Goal: Task Accomplishment & Management: Use online tool/utility

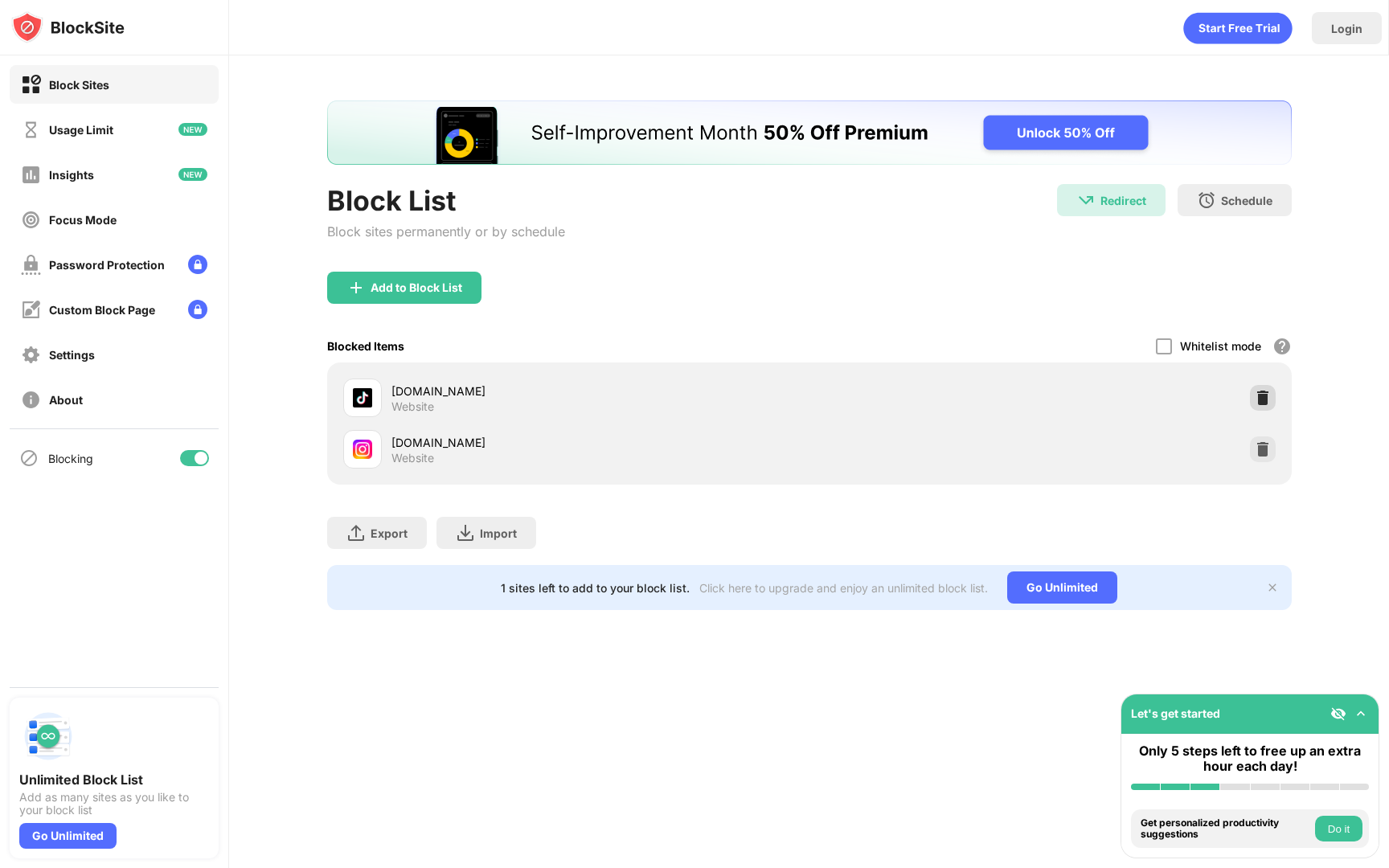
click at [1262, 405] on img at bounding box center [1263, 397] width 16 height 16
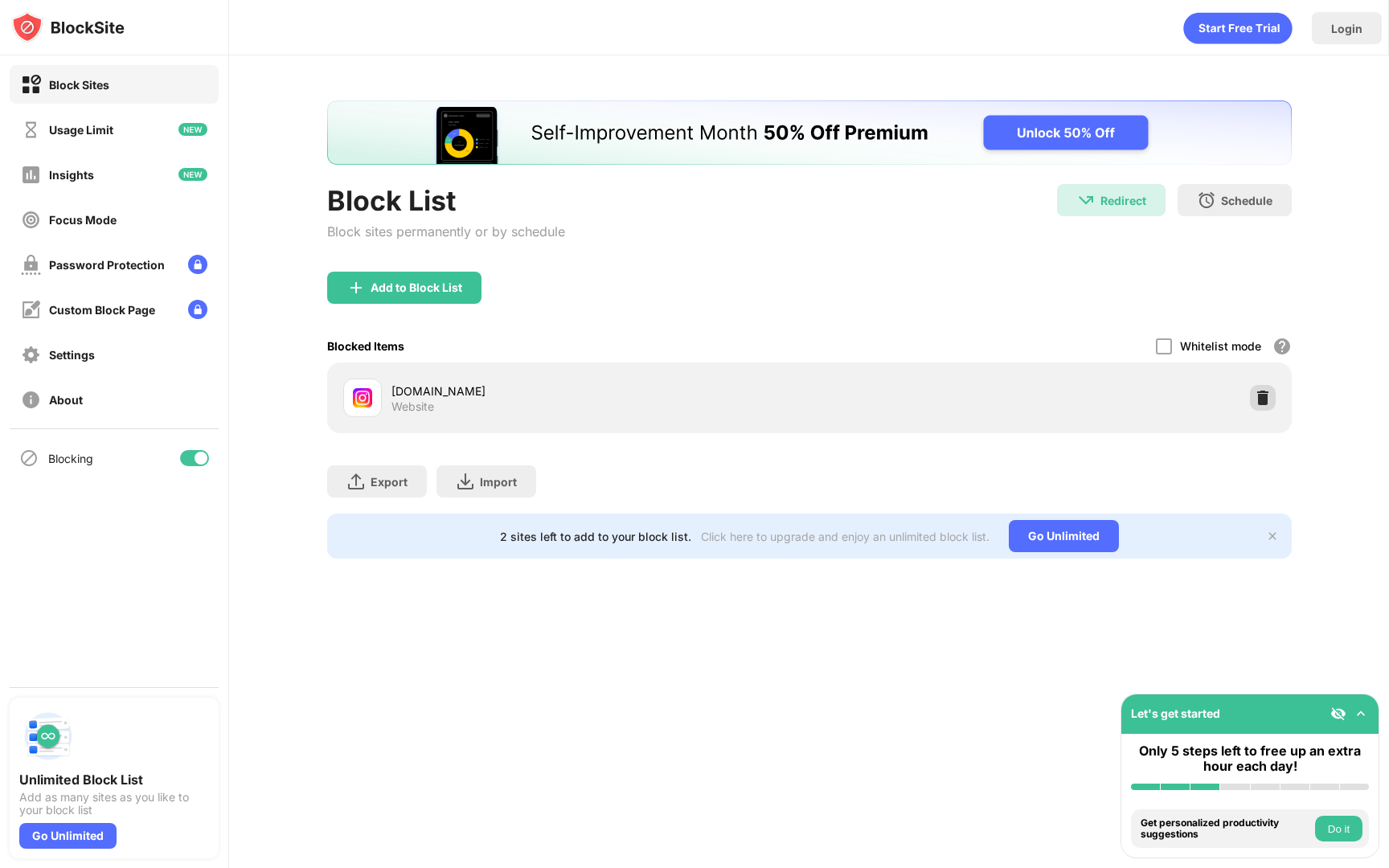
click at [1262, 407] on div at bounding box center [1263, 397] width 25 height 25
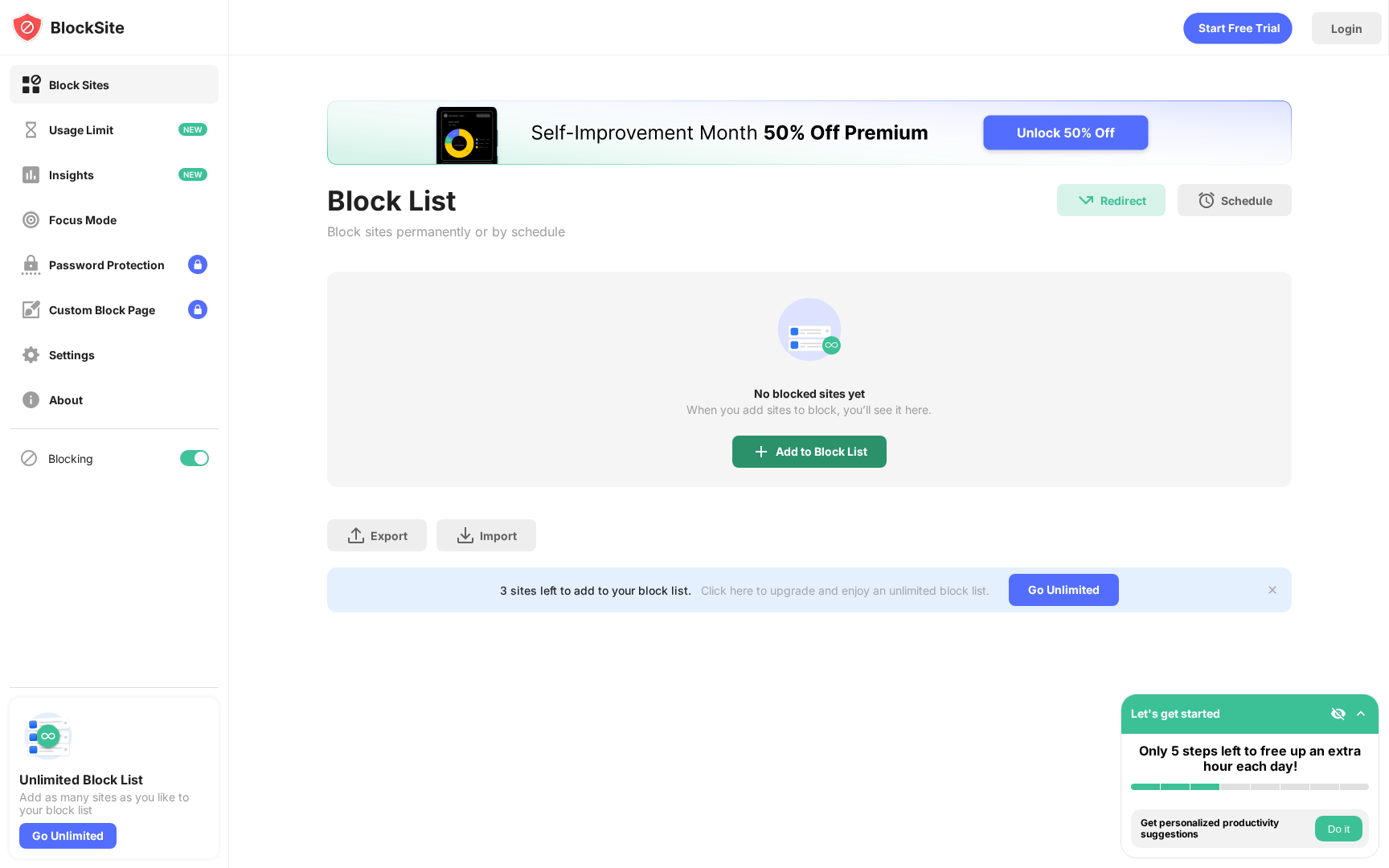
click at [791, 435] on div "Add to Block List" at bounding box center [809, 451] width 155 height 32
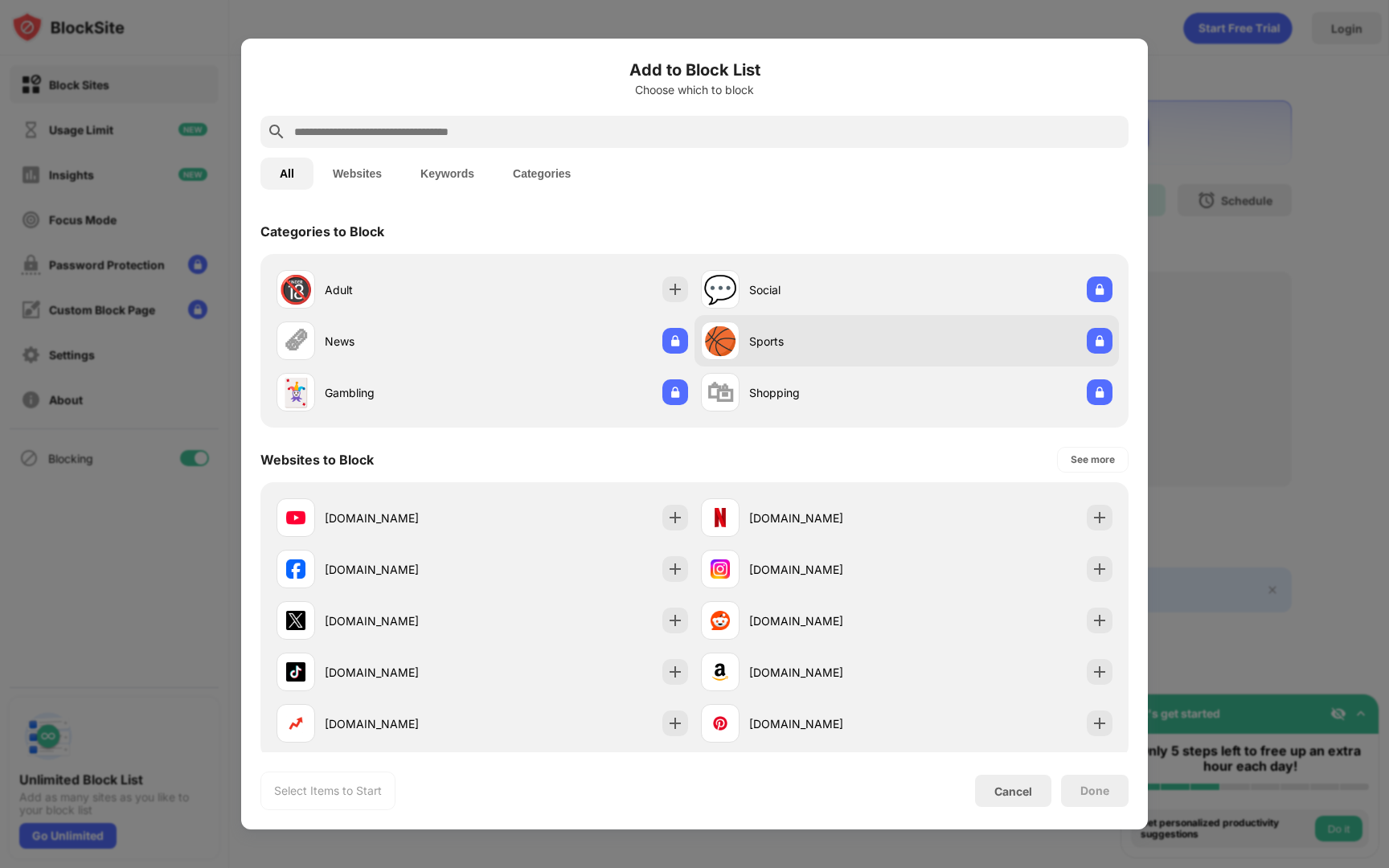
drag, startPoint x: 792, startPoint y: 441, endPoint x: 723, endPoint y: 352, distance: 112.6
click at [725, 354] on div "Categories to Block 🔞 Adult 💬 Social 🗞 News 🏀 Sports 🃏 Gambling 🛍 Shopping Webs…" at bounding box center [694, 480] width 907 height 543
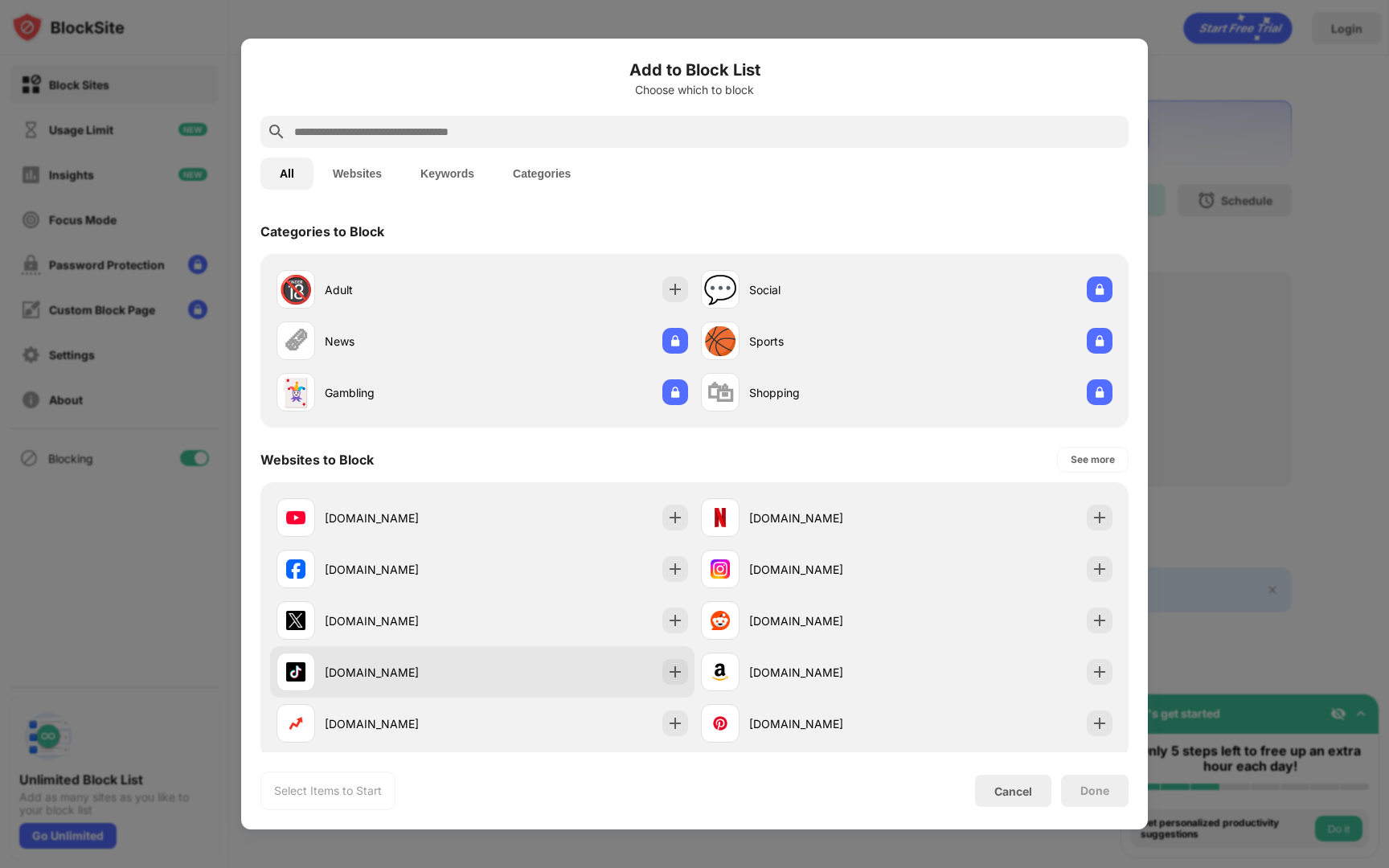
click at [516, 679] on div "[DOMAIN_NAME]" at bounding box center [481, 671] width 424 height 51
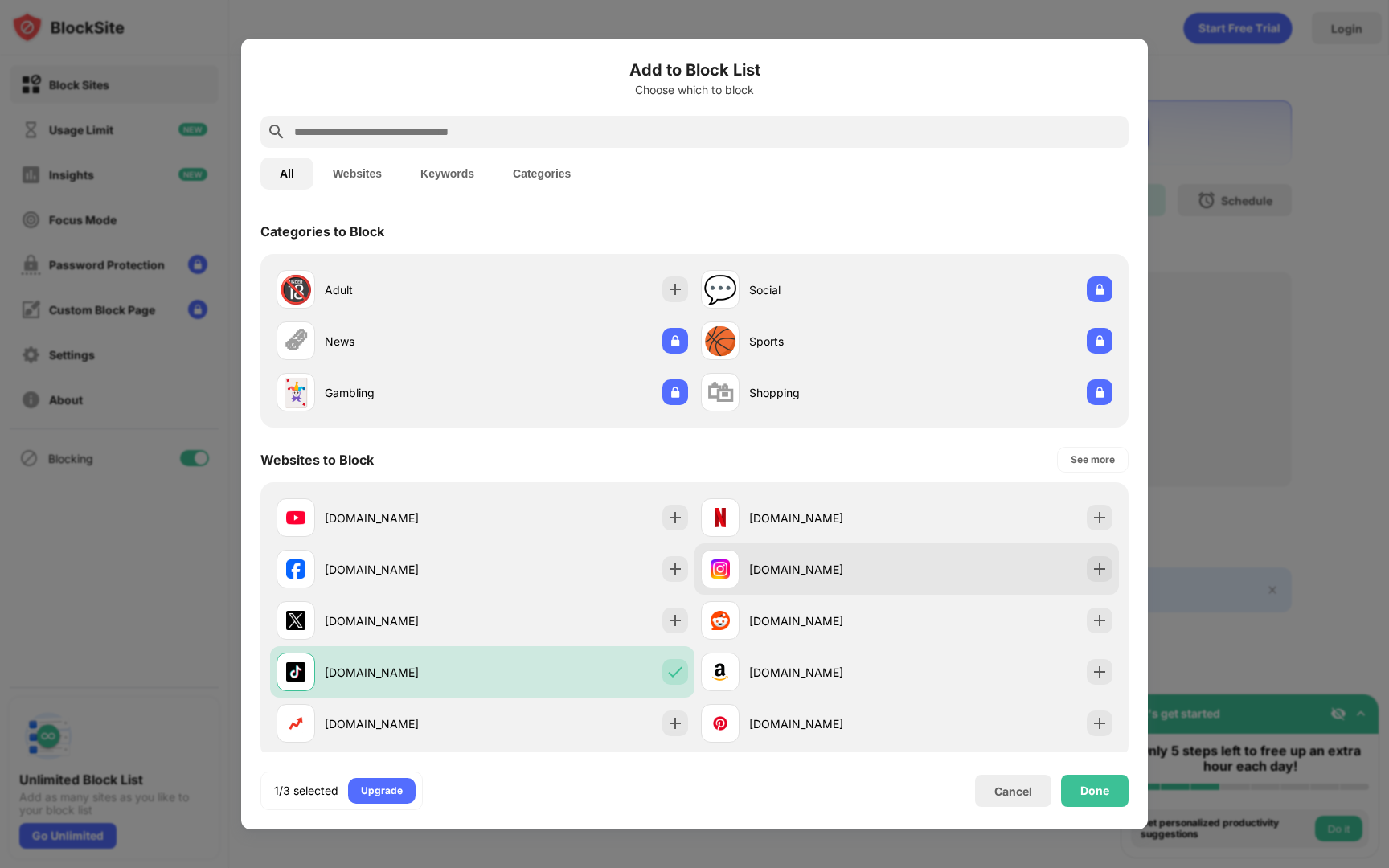
click at [776, 574] on div "[DOMAIN_NAME]" at bounding box center [828, 569] width 157 height 17
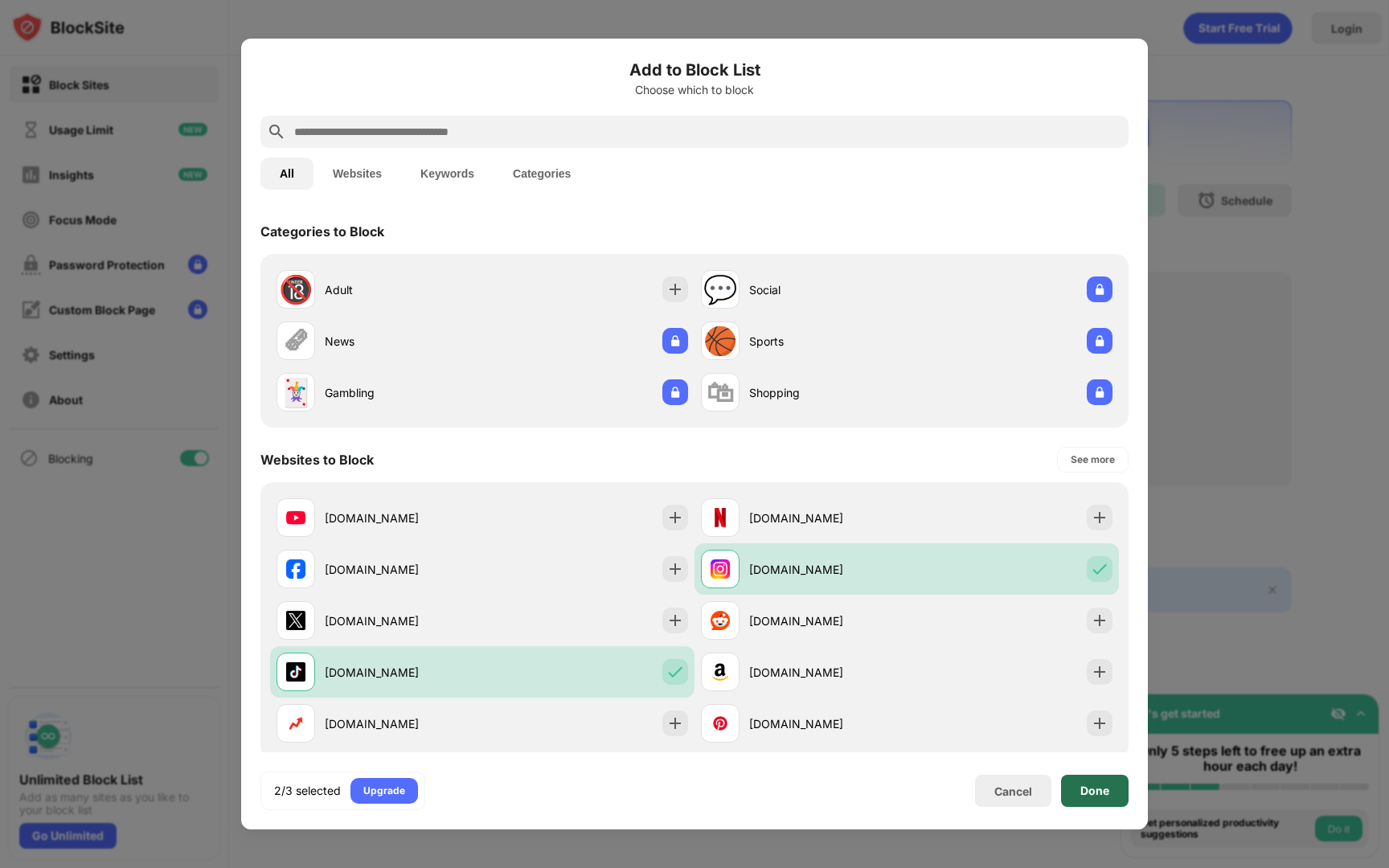
click at [1119, 787] on div "Done" at bounding box center [1095, 790] width 67 height 32
